Goal: Information Seeking & Learning: Learn about a topic

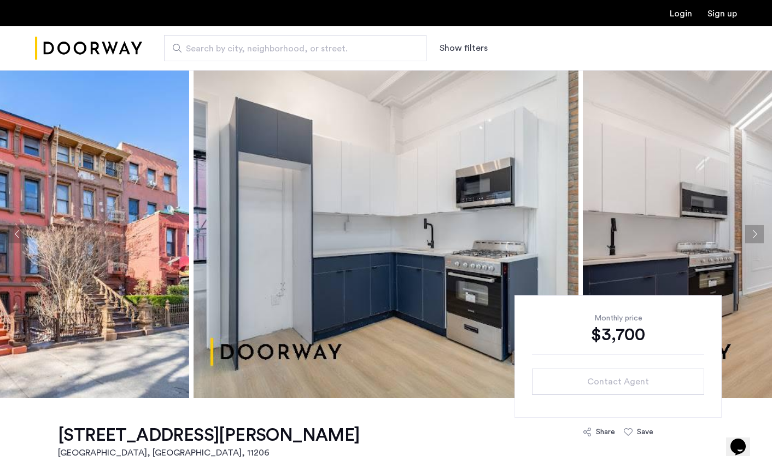
click at [759, 232] on button "Next apartment" at bounding box center [755, 234] width 19 height 19
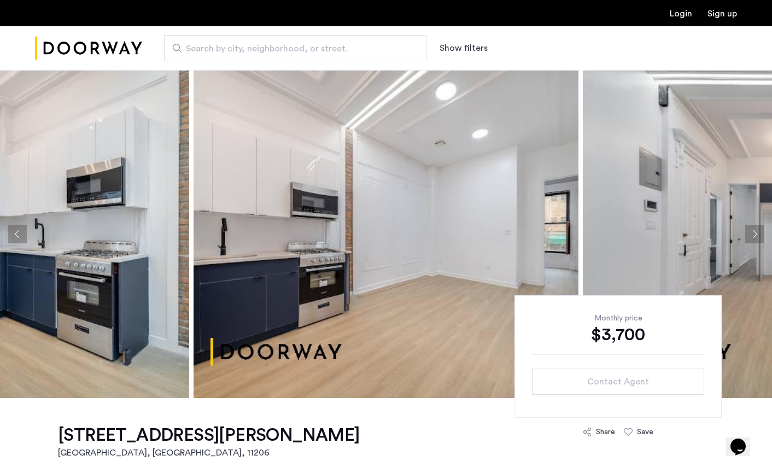
click at [759, 232] on button "Next apartment" at bounding box center [755, 234] width 19 height 19
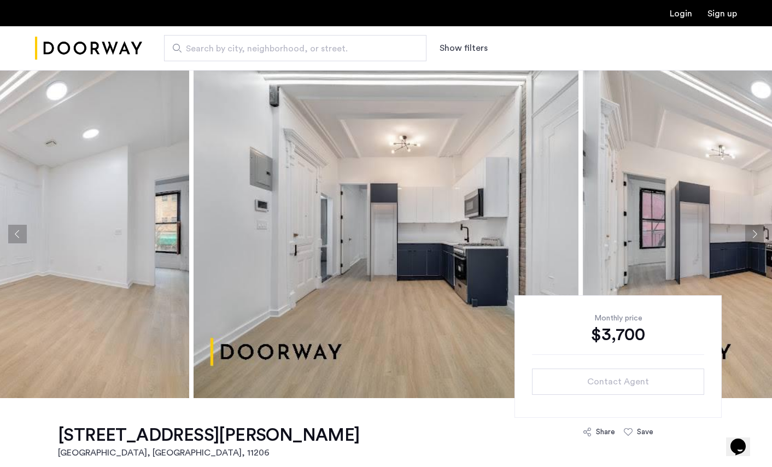
click at [759, 232] on button "Next apartment" at bounding box center [755, 234] width 19 height 19
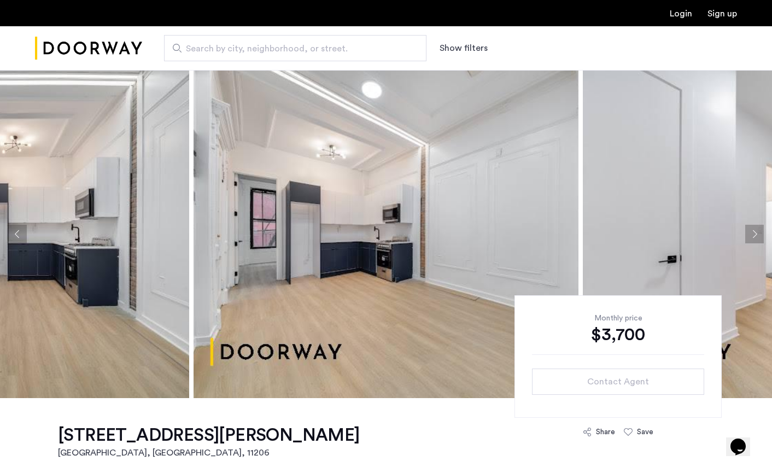
click at [759, 232] on button "Next apartment" at bounding box center [755, 234] width 19 height 19
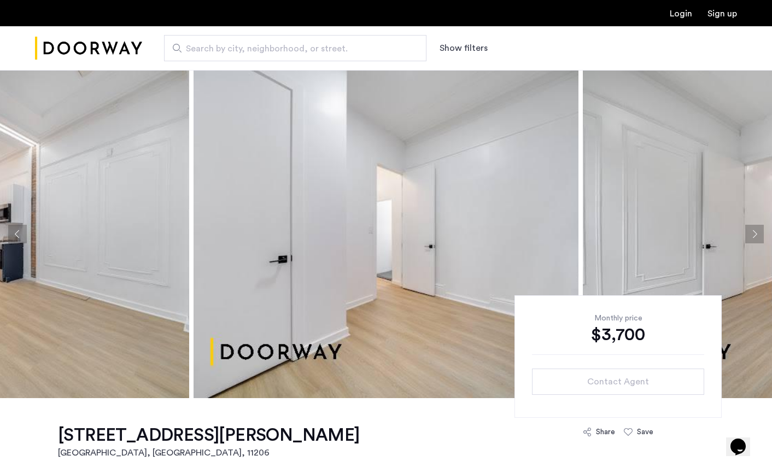
click at [759, 232] on button "Next apartment" at bounding box center [755, 234] width 19 height 19
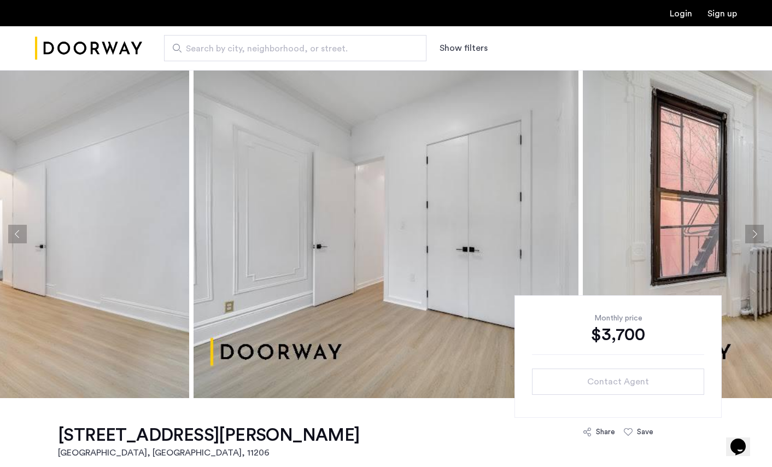
click at [759, 232] on button "Next apartment" at bounding box center [755, 234] width 19 height 19
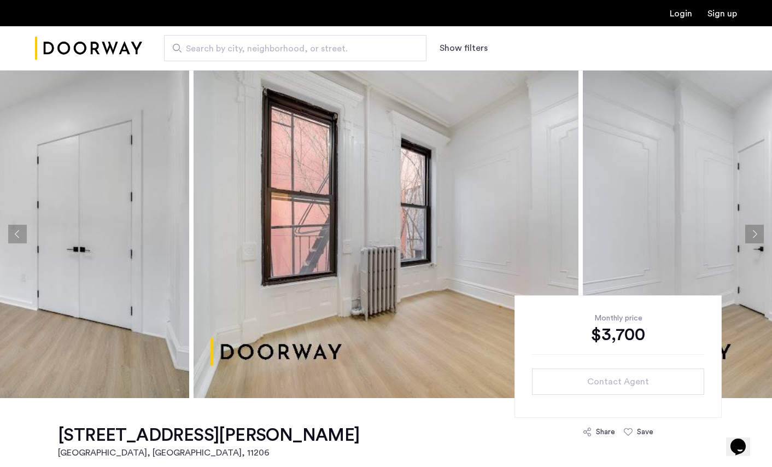
click at [759, 232] on button "Next apartment" at bounding box center [755, 234] width 19 height 19
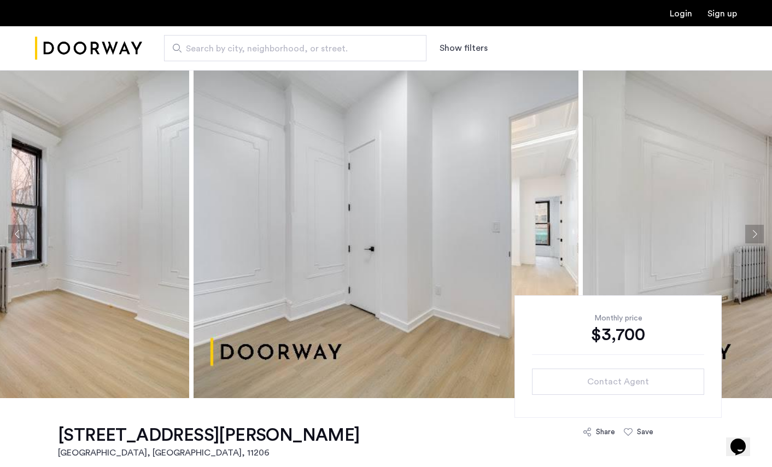
click at [759, 232] on button "Next apartment" at bounding box center [755, 234] width 19 height 19
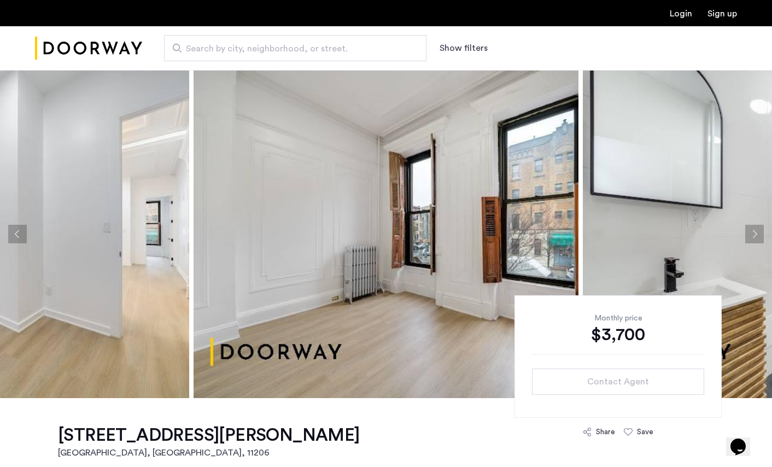
click at [759, 232] on button "Next apartment" at bounding box center [755, 234] width 19 height 19
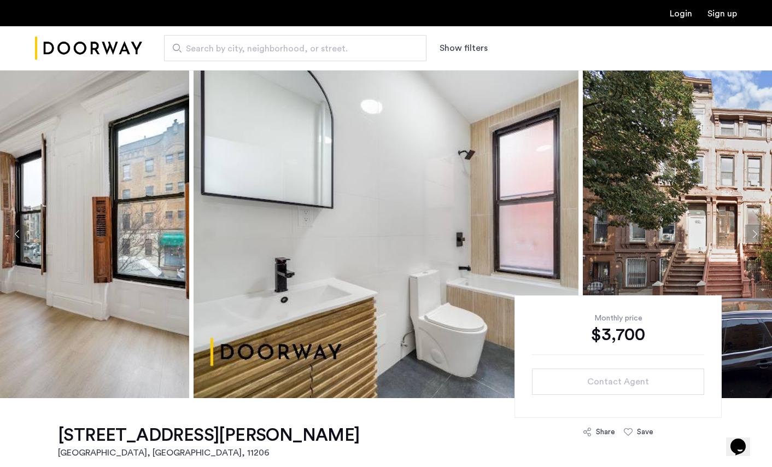
click at [759, 232] on button "Next apartment" at bounding box center [755, 234] width 19 height 19
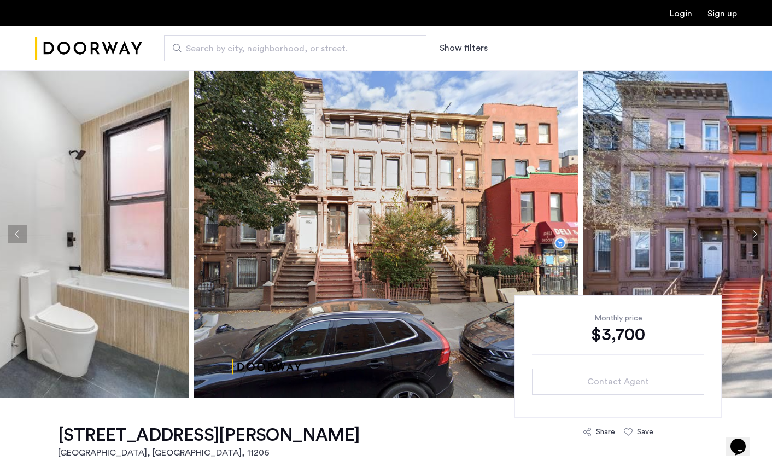
click at [759, 232] on button "Next apartment" at bounding box center [755, 234] width 19 height 19
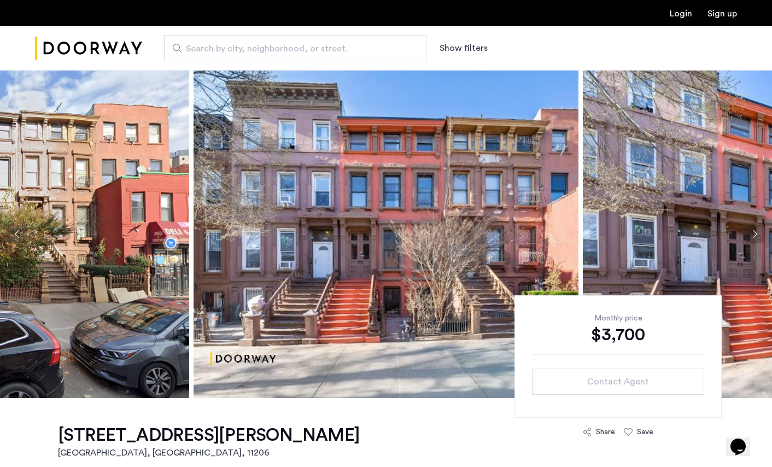
click at [759, 232] on button "Next apartment" at bounding box center [755, 234] width 19 height 19
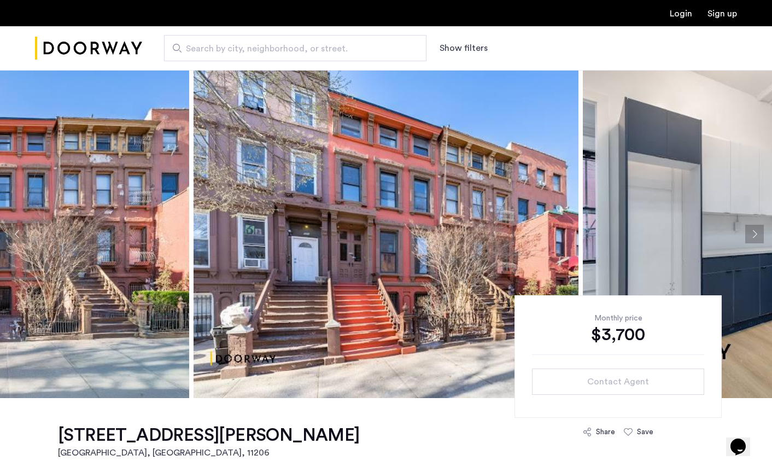
click at [759, 232] on button "Next apartment" at bounding box center [755, 234] width 19 height 19
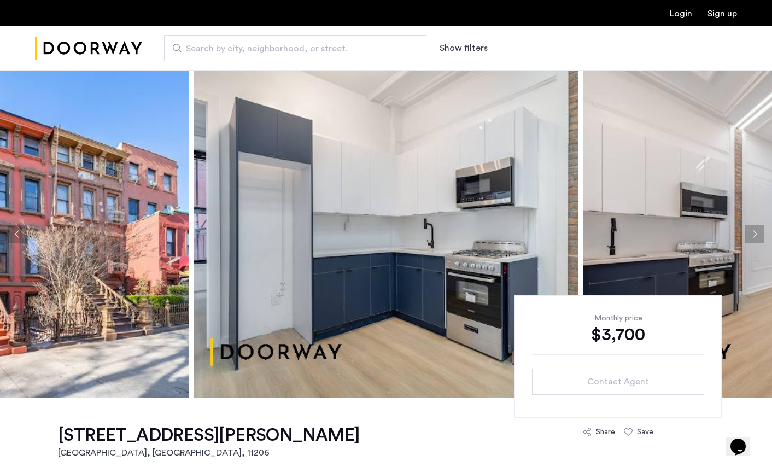
click at [759, 232] on button "Next apartment" at bounding box center [755, 234] width 19 height 19
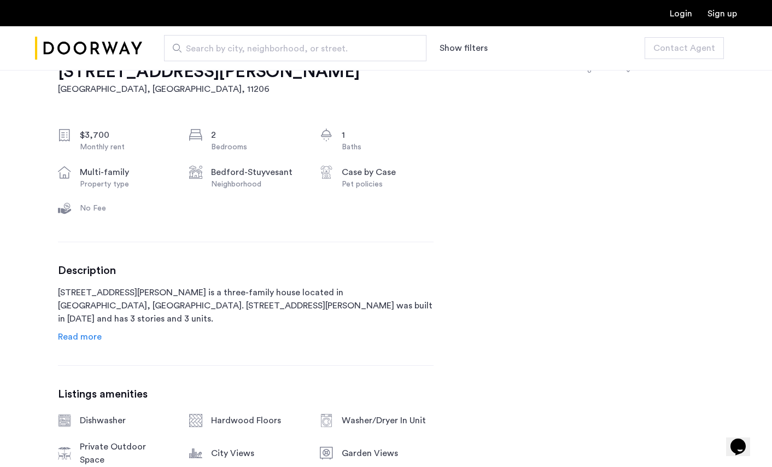
scroll to position [383, 0]
